Goal: Task Accomplishment & Management: Complete application form

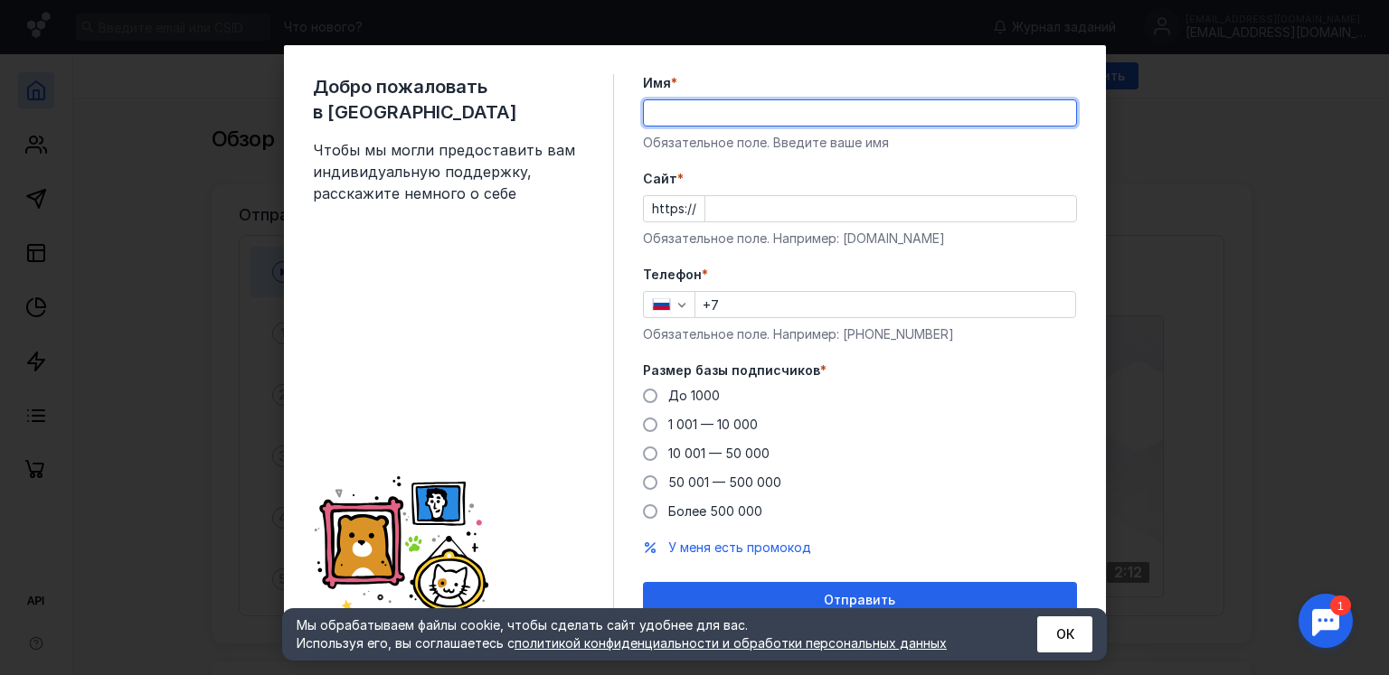
type input "[PERSON_NAME]"
click at [723, 222] on input "Cайт *" at bounding box center [890, 208] width 371 height 25
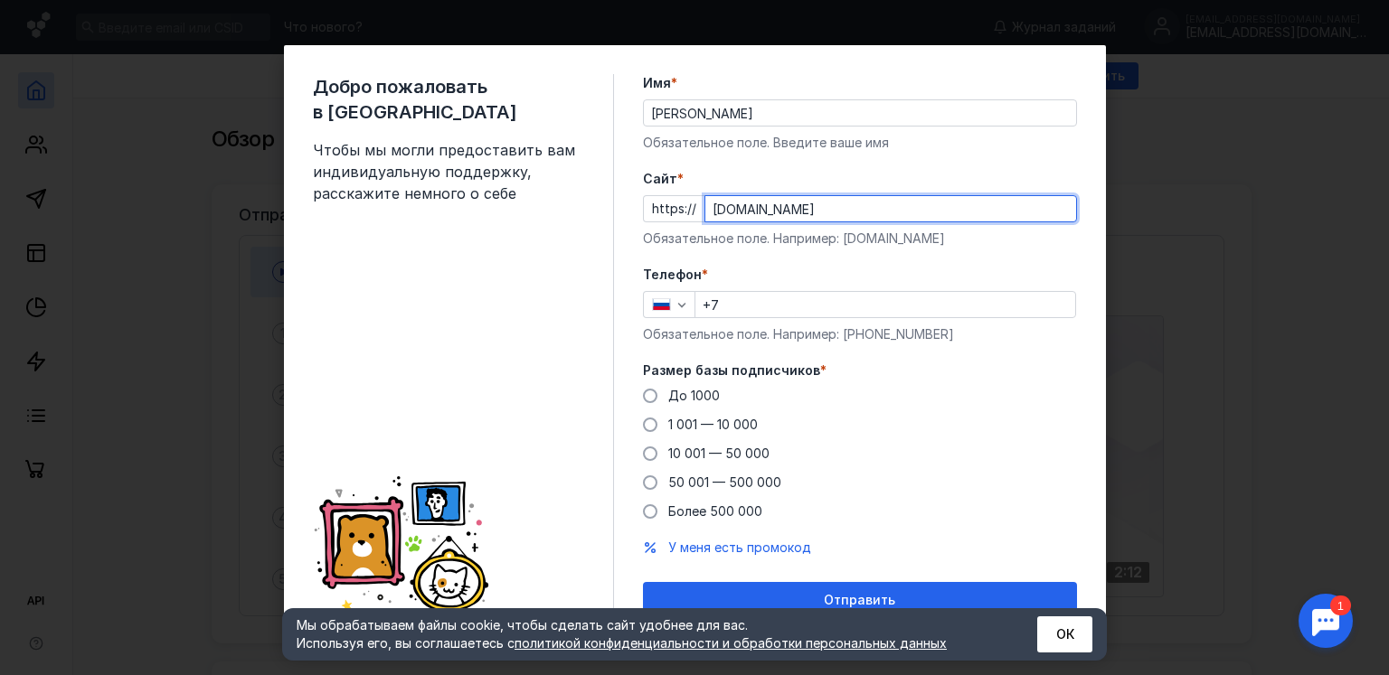
type input "[DOMAIN_NAME]"
click at [785, 303] on input "+7" at bounding box center [885, 304] width 380 height 25
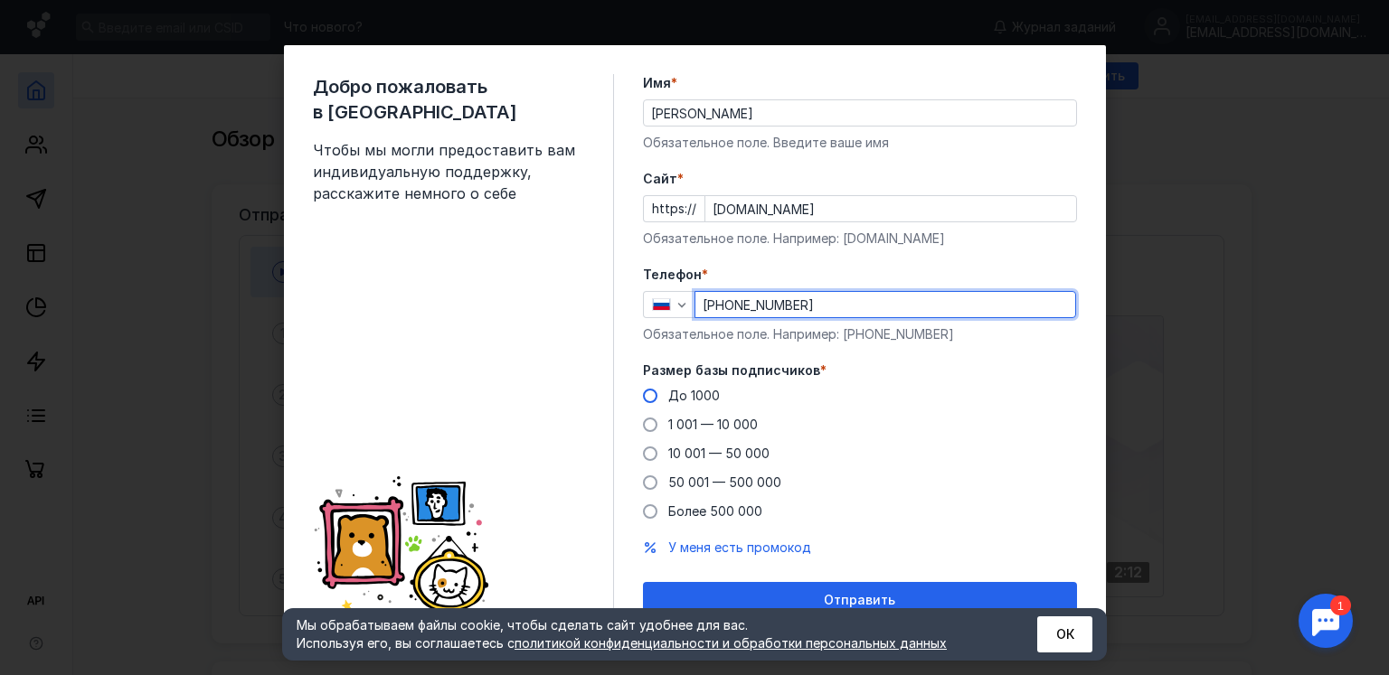
type input "[PHONE_NUMBER]"
click at [669, 389] on span "До 1000" at bounding box center [694, 395] width 52 height 15
click at [0, 0] on input "До 1000" at bounding box center [0, 0] width 0 height 0
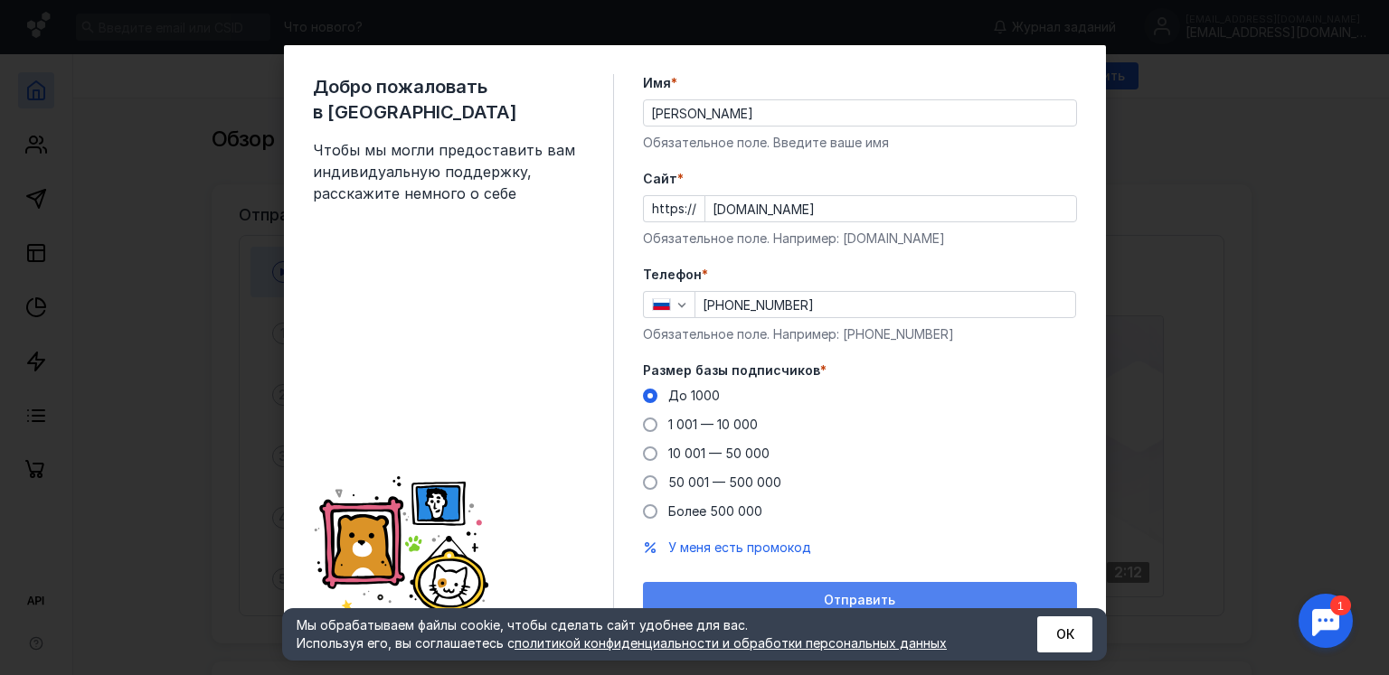
click at [712, 587] on div "Отправить" at bounding box center [860, 600] width 434 height 36
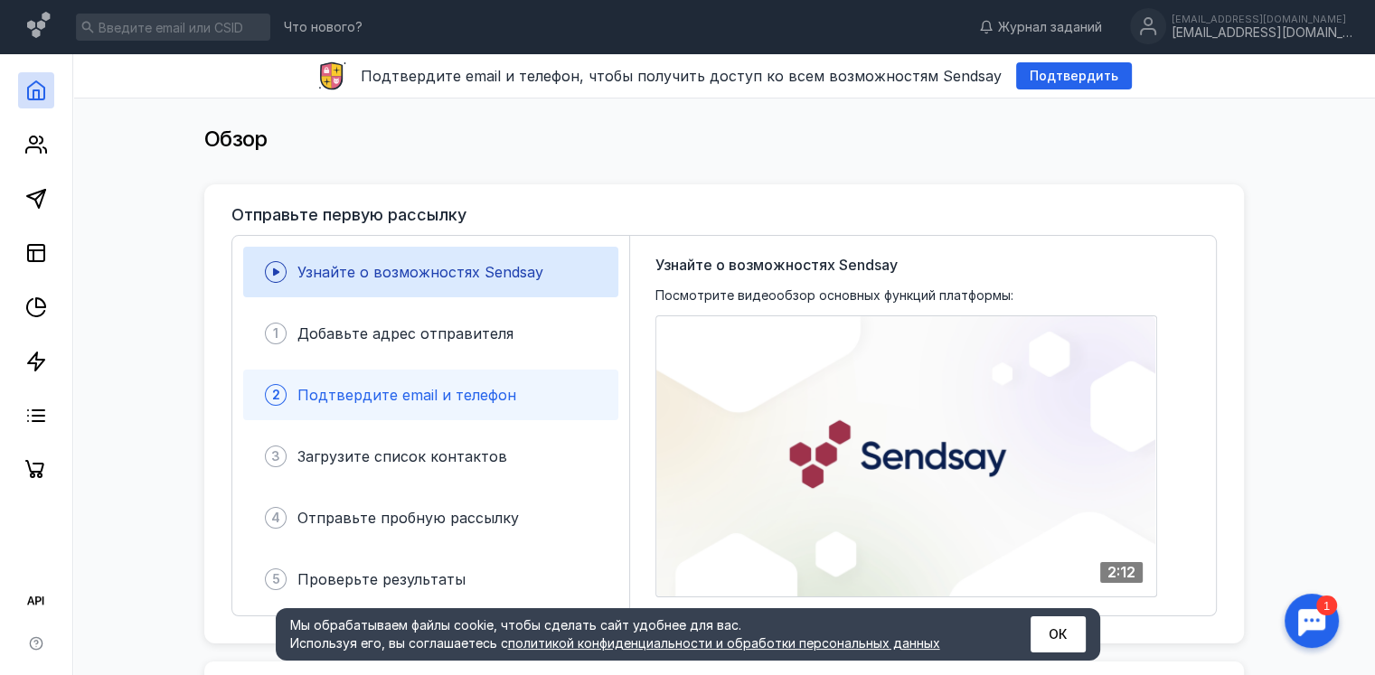
click at [448, 402] on span "Подтвердите email и телефон" at bounding box center [406, 395] width 219 height 18
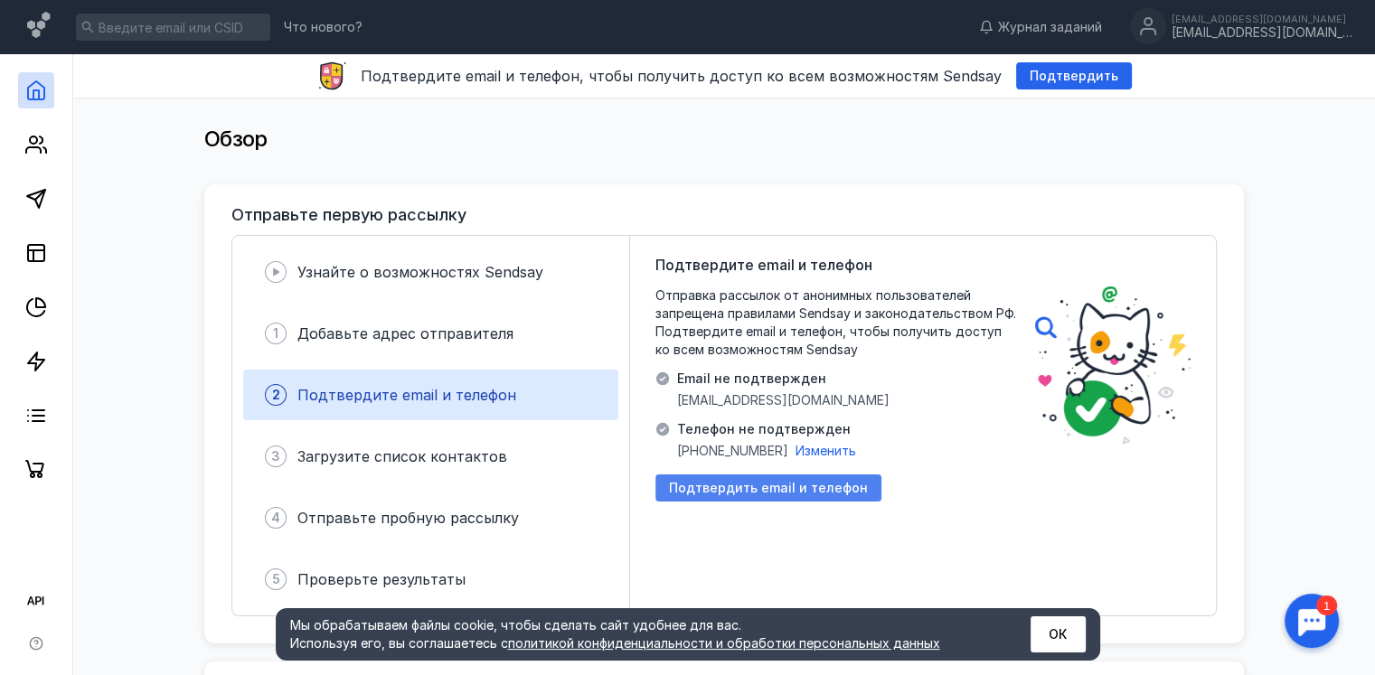
click at [761, 493] on span "Подтвердить email и телефон" at bounding box center [768, 488] width 199 height 15
